Goal: Information Seeking & Learning: Understand process/instructions

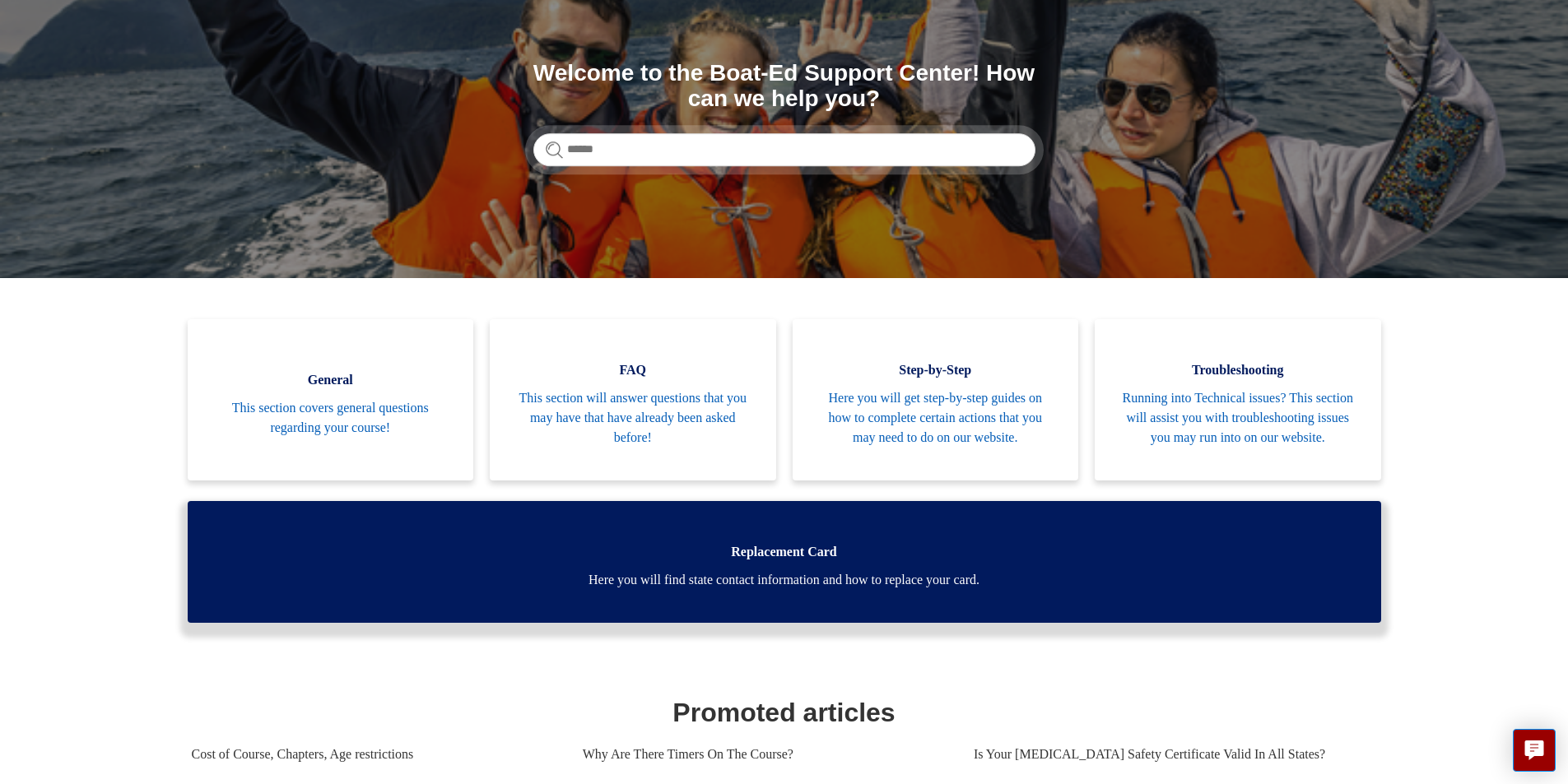
scroll to position [165, 0]
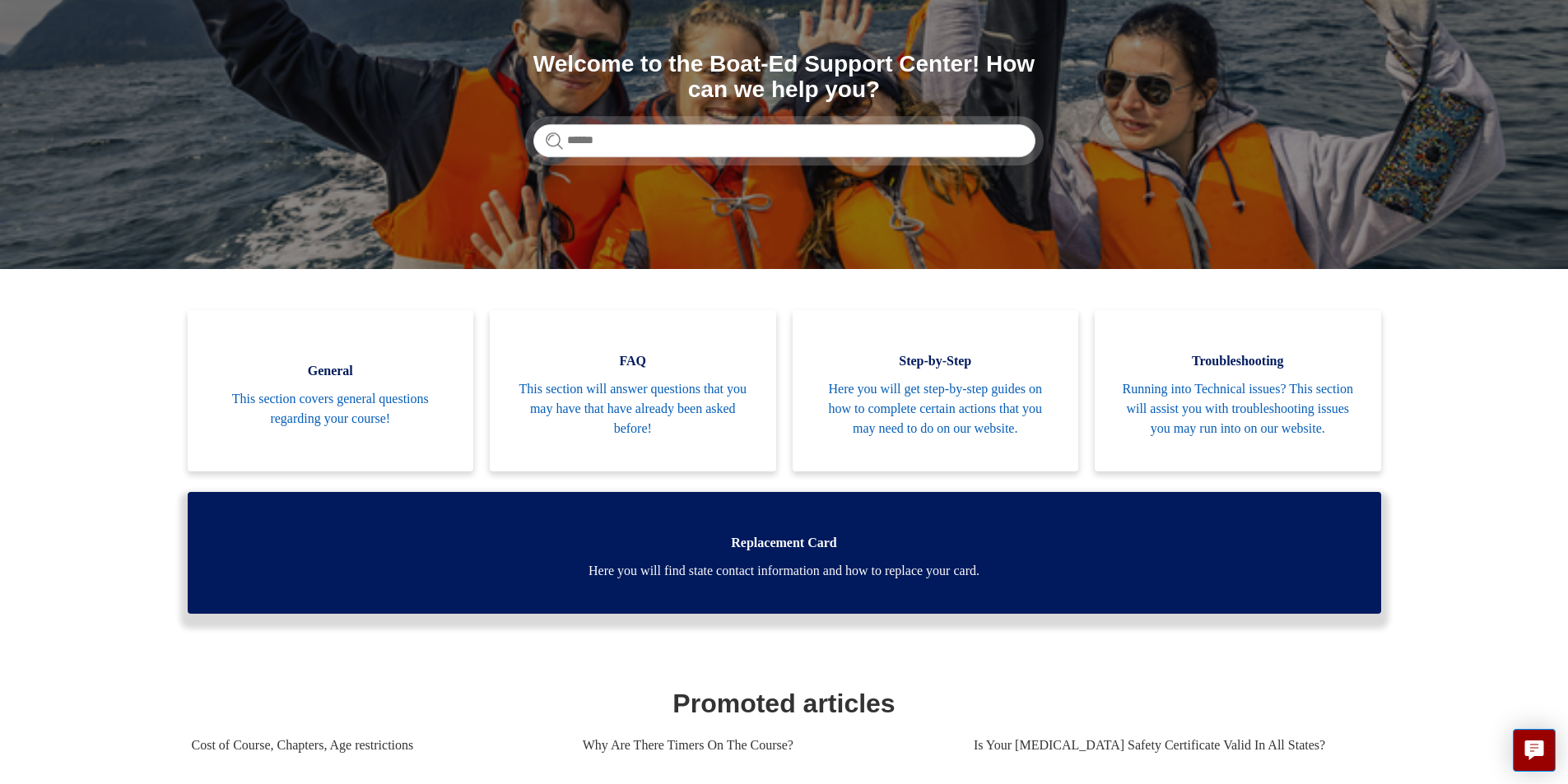
click at [875, 580] on link "Replacement Card Here you will find state contact information and how to replac…" at bounding box center [784, 552] width 1193 height 122
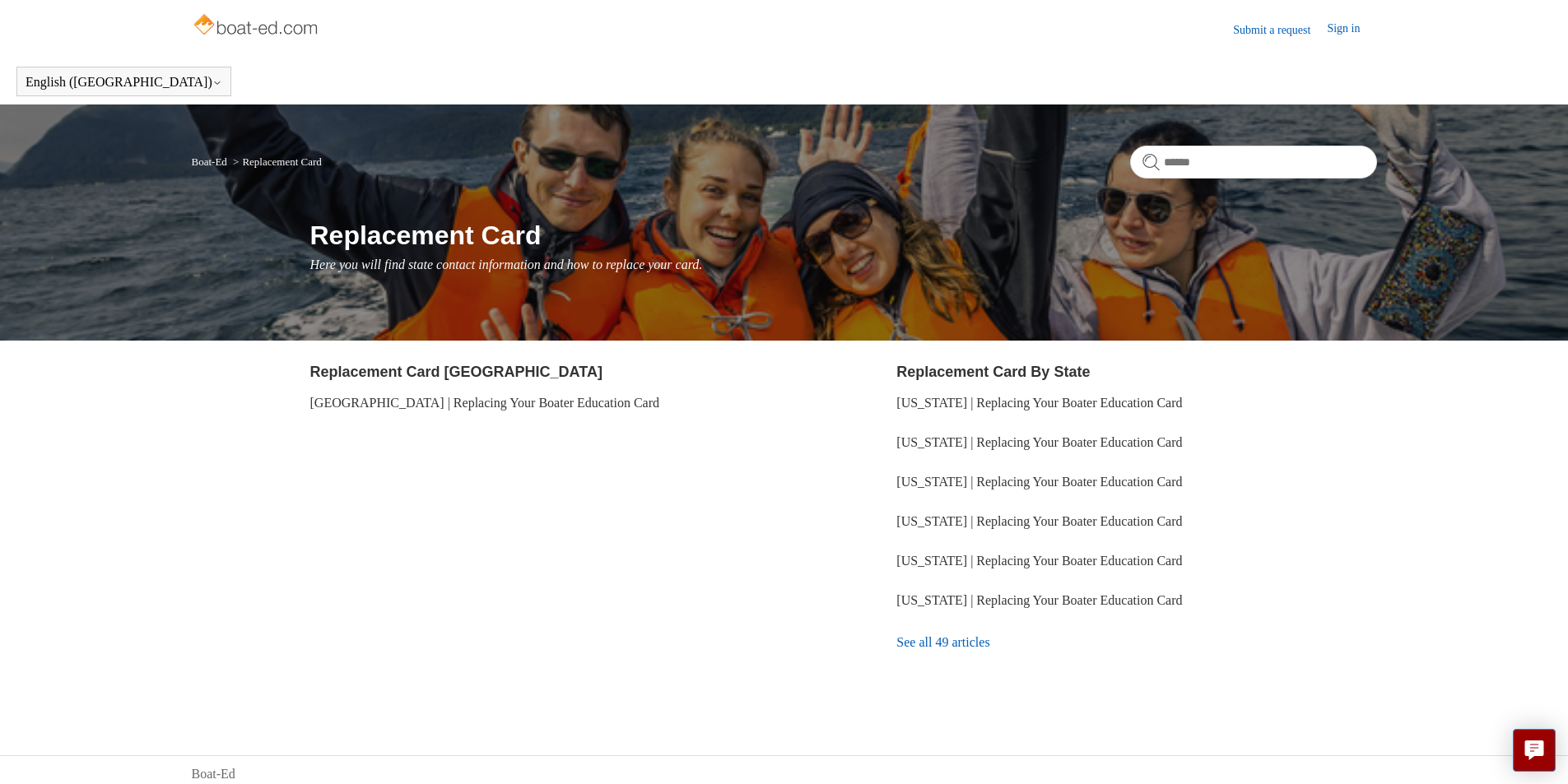
click at [977, 646] on link "See all 49 articles" at bounding box center [1136, 643] width 479 height 44
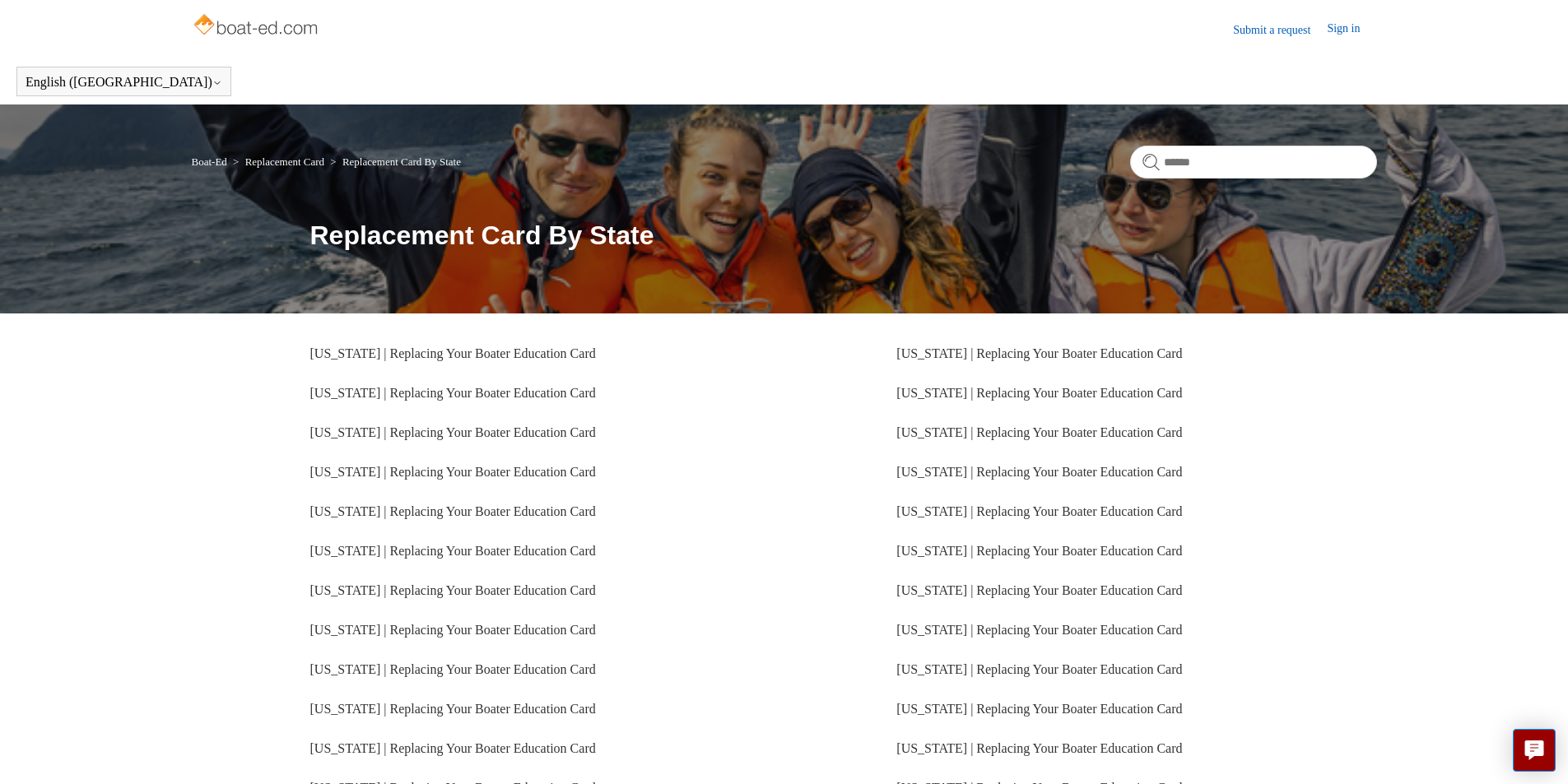
scroll to position [287, 0]
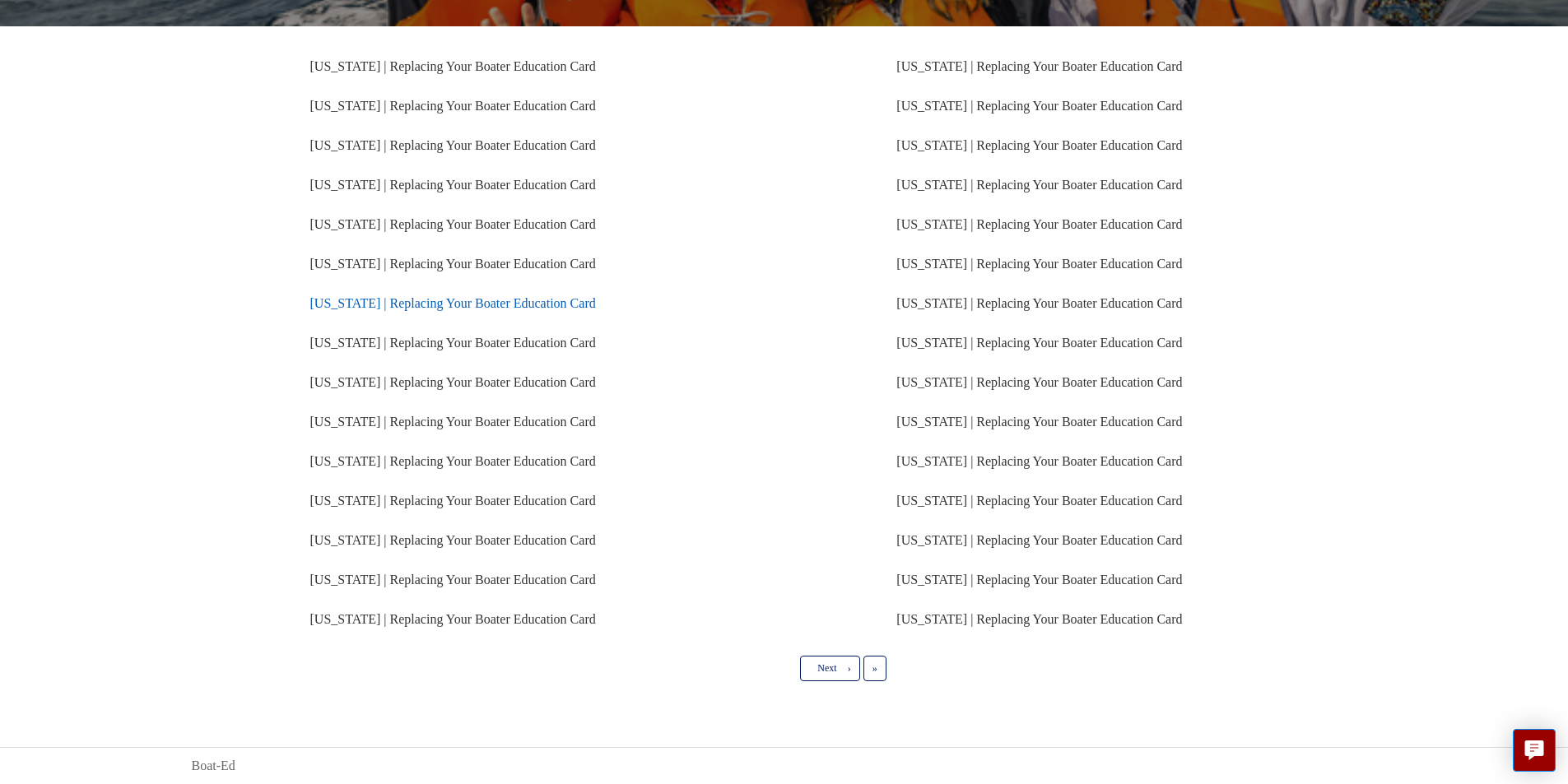
click at [550, 304] on link "Pennsylvania | Replacing Your Boater Education Card" at bounding box center [452, 304] width 286 height 14
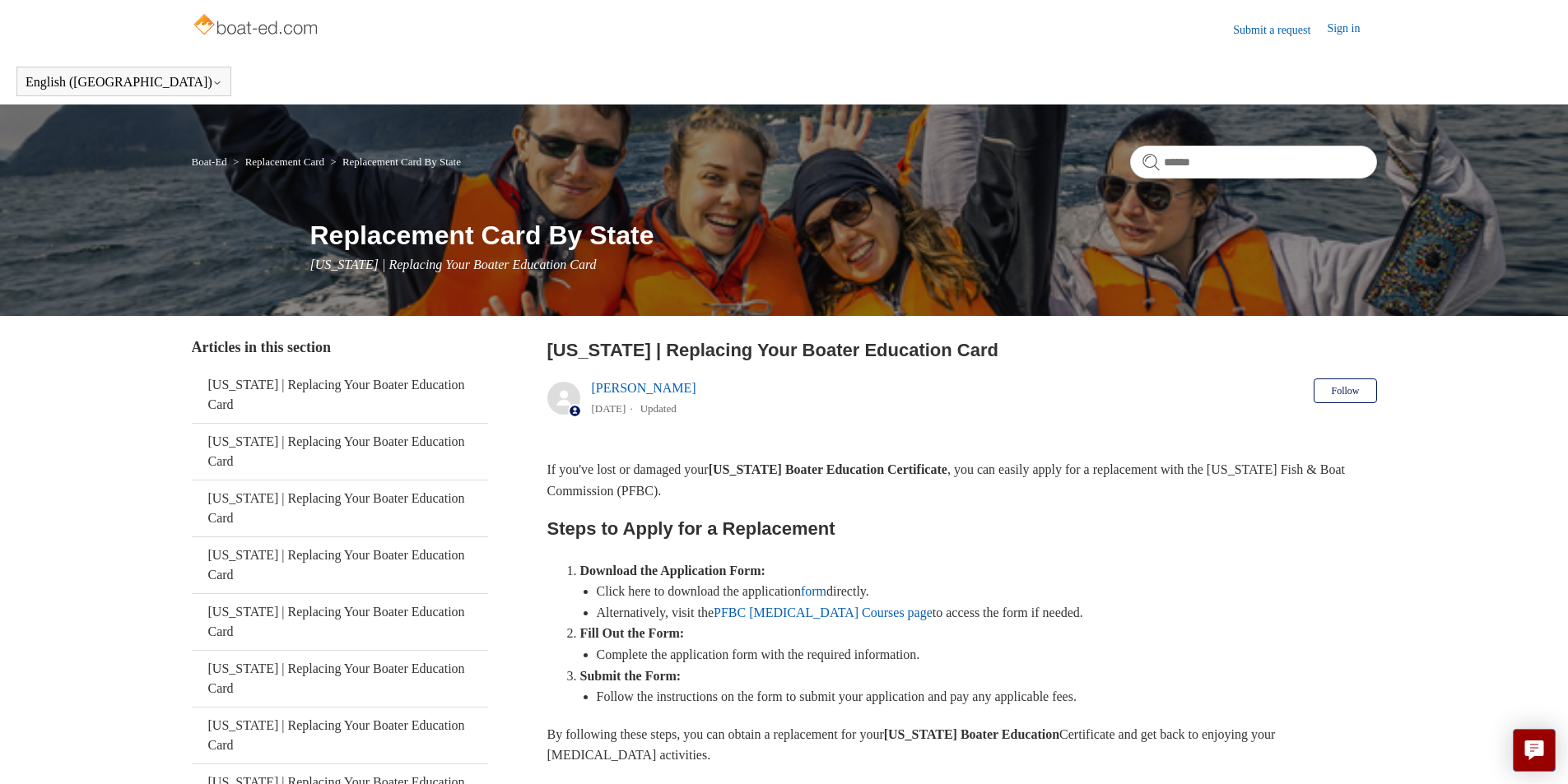
click at [839, 618] on link "PFBC Boating Courses page" at bounding box center [823, 613] width 219 height 14
